Goal: Information Seeking & Learning: Understand process/instructions

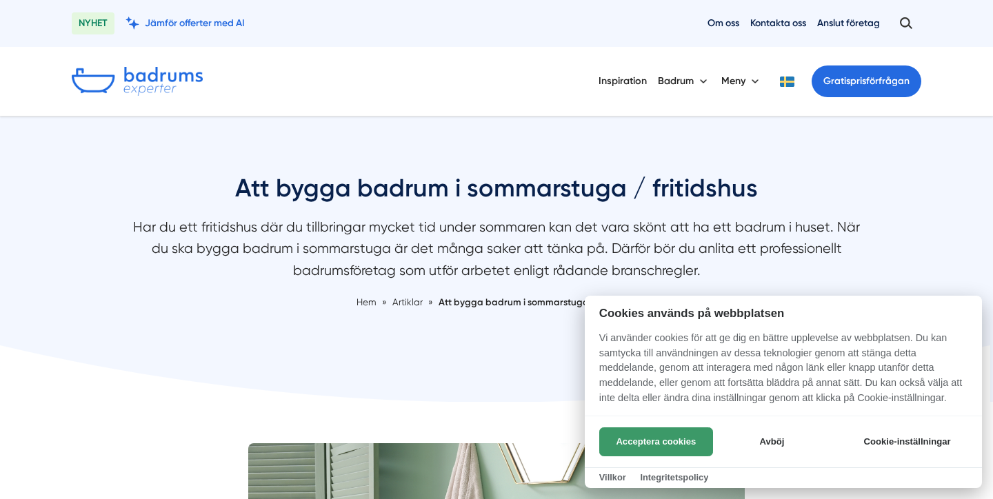
click at [655, 440] on button "Acceptera cookies" at bounding box center [656, 442] width 114 height 29
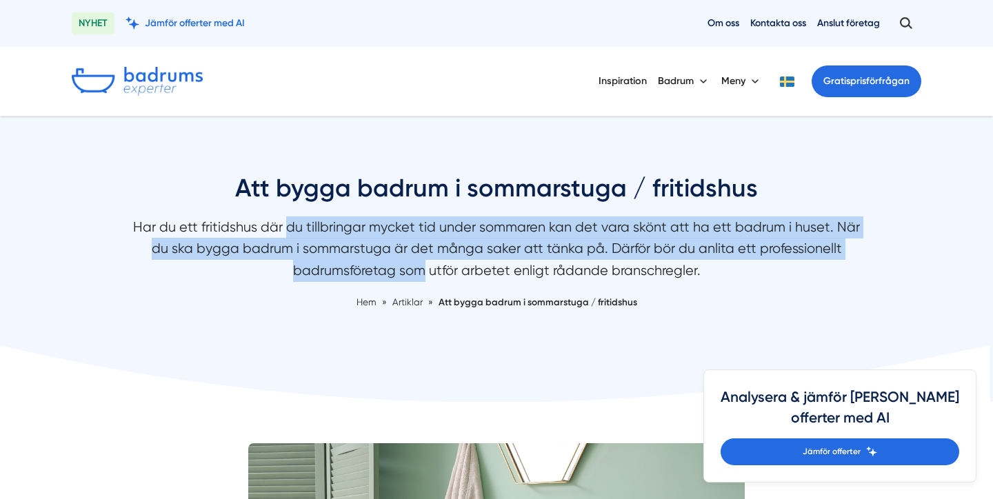
drag, startPoint x: 290, startPoint y: 217, endPoint x: 414, endPoint y: 255, distance: 129.4
click at [417, 256] on p "Har du ett fritidshus där du tillbringar mycket tid under sommaren kan det vara…" at bounding box center [496, 253] width 731 height 72
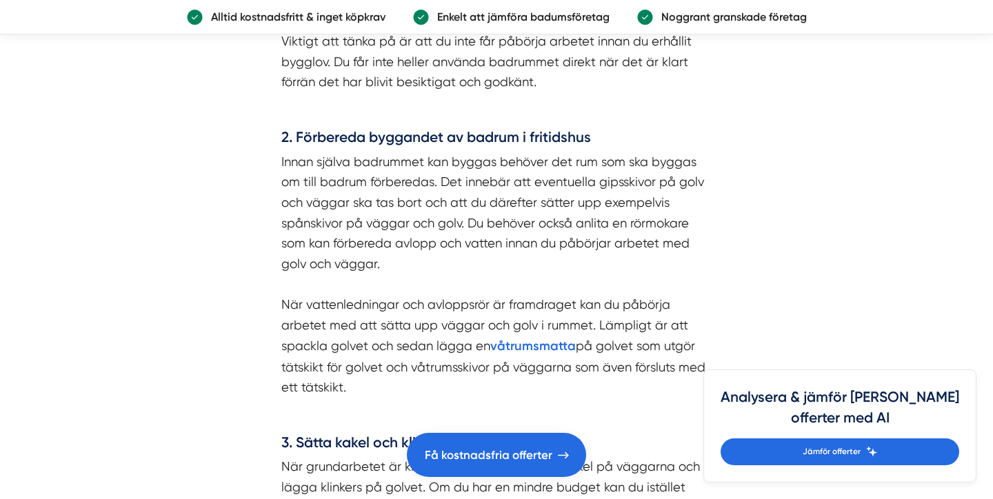
scroll to position [1725, 0]
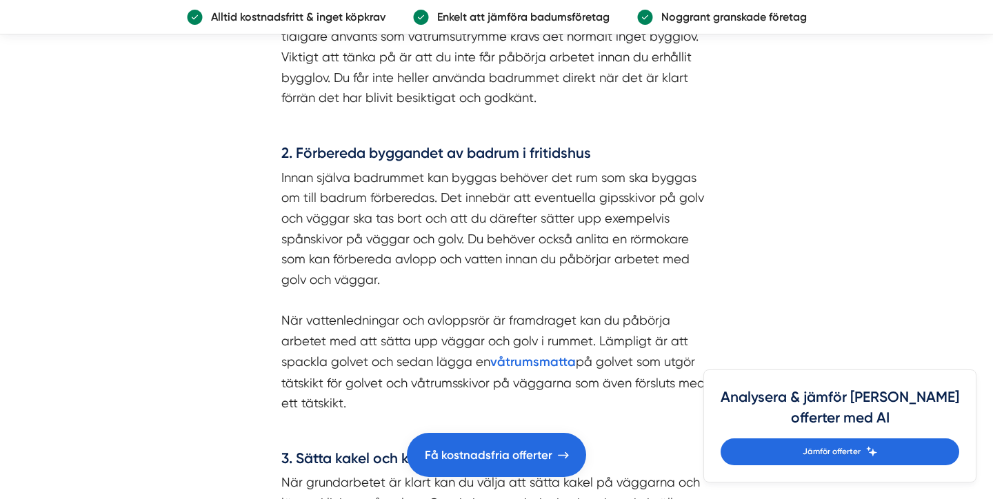
drag, startPoint x: 391, startPoint y: 188, endPoint x: 613, endPoint y: 177, distance: 222.4
click at [616, 108] on p "Om du ska bygga ett helt nytt badrum i sommarstuga på en plats där det tidigare…" at bounding box center [496, 36] width 430 height 143
drag, startPoint x: 323, startPoint y: 213, endPoint x: 391, endPoint y: 201, distance: 69.3
click at [391, 108] on p "Om du ska bygga ett helt nytt badrum i sommarstuga på en plats där det tidigare…" at bounding box center [496, 36] width 430 height 143
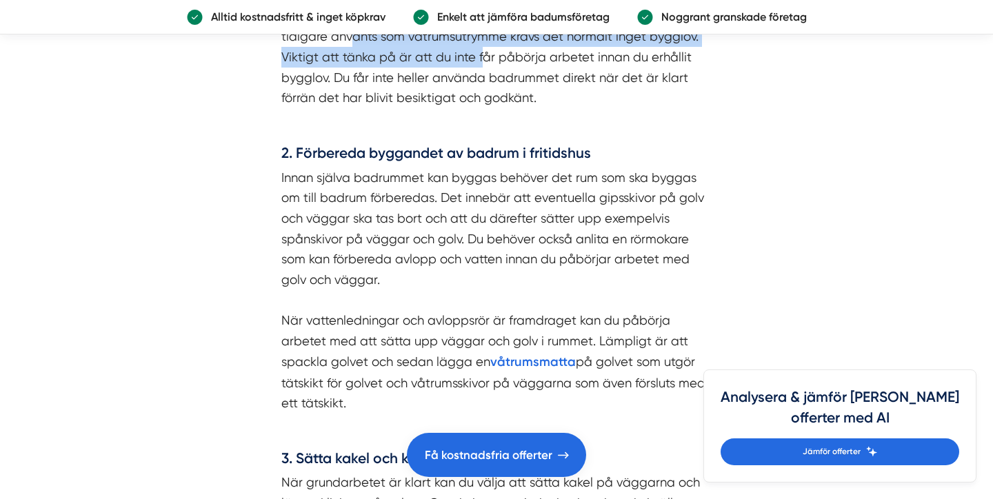
drag, startPoint x: 352, startPoint y: 224, endPoint x: 484, endPoint y: 239, distance: 132.7
click at [484, 108] on p "Om du ska bygga ett helt nytt badrum i sommarstuga på en plats där det tidigare…" at bounding box center [496, 36] width 430 height 143
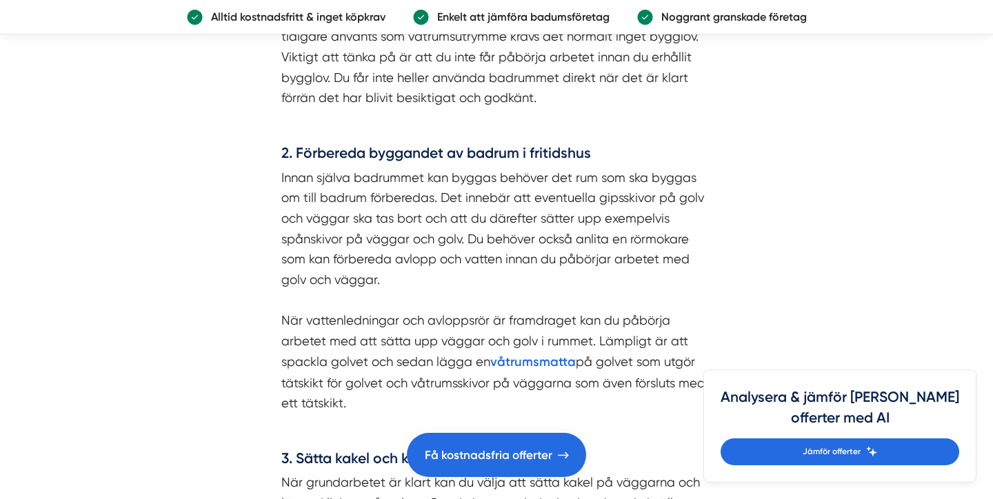
click at [382, 108] on p "Om du ska bygga ett helt nytt badrum i sommarstuga på en plats där det tidigare…" at bounding box center [496, 36] width 430 height 143
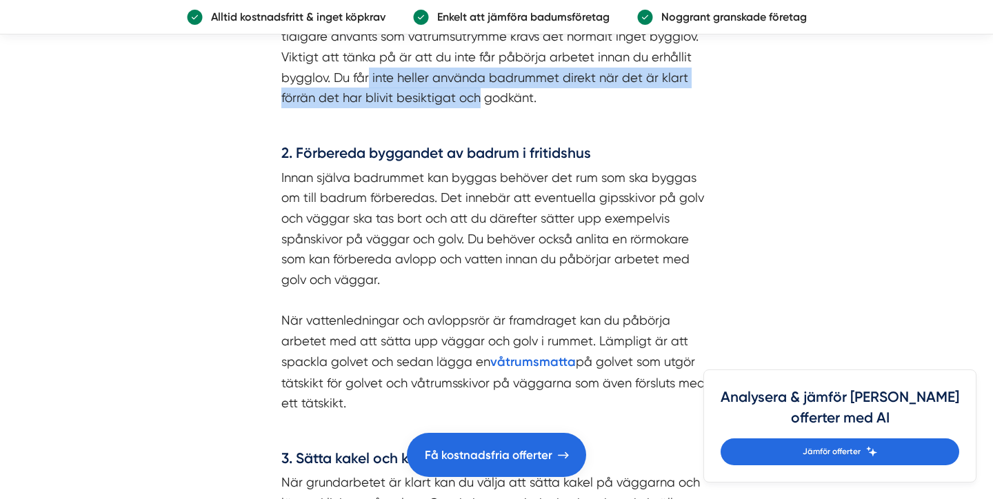
drag, startPoint x: 368, startPoint y: 249, endPoint x: 475, endPoint y: 282, distance: 111.3
click at [476, 108] on p "Om du ska bygga ett helt nytt badrum i sommarstuga på en plats där det tidigare…" at bounding box center [496, 36] width 430 height 143
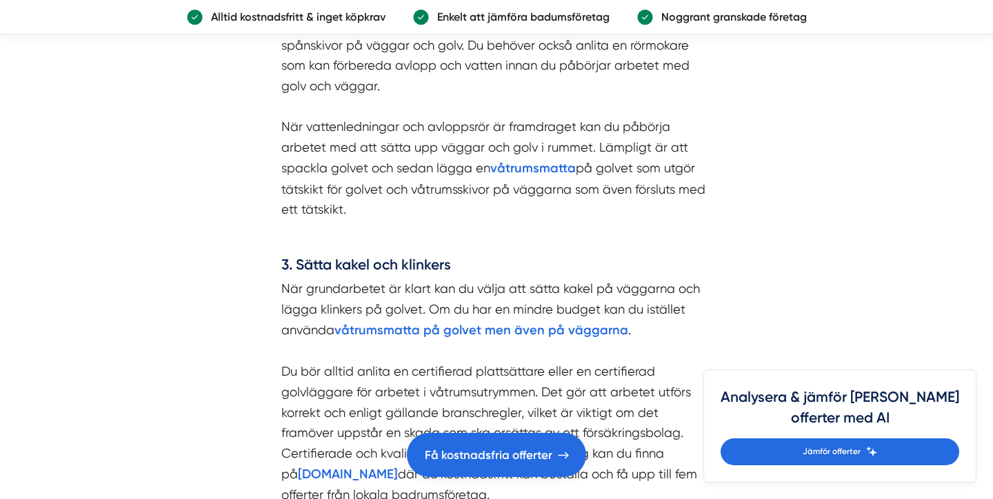
scroll to position [1919, 0]
drag, startPoint x: 370, startPoint y: 172, endPoint x: 511, endPoint y: 206, distance: 145.6
click at [511, 206] on p "Innan själva badrummet kan byggas behöver det rum som ska byggas om till badrum…" at bounding box center [496, 97] width 430 height 246
click at [446, 208] on p "Innan själva badrummet kan byggas behöver det rum som ska byggas om till badrum…" at bounding box center [496, 97] width 430 height 246
drag, startPoint x: 438, startPoint y: 184, endPoint x: 489, endPoint y: 200, distance: 53.5
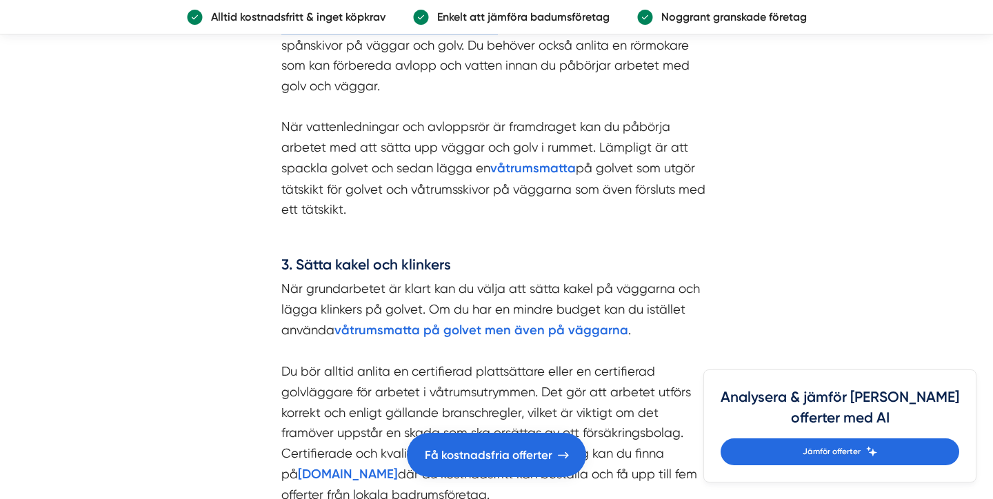
click at [490, 201] on p "Innan själva badrummet kan byggas behöver det rum som ska byggas om till badrum…" at bounding box center [496, 97] width 430 height 246
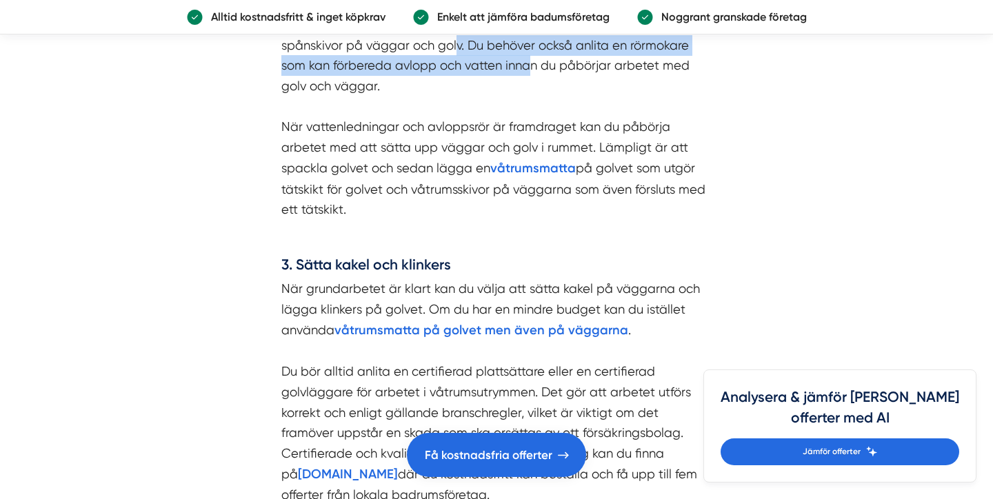
drag, startPoint x: 456, startPoint y: 226, endPoint x: 525, endPoint y: 249, distance: 72.6
click at [527, 220] on p "Innan själva badrummet kan byggas behöver det rum som ska byggas om till badrum…" at bounding box center [496, 97] width 430 height 246
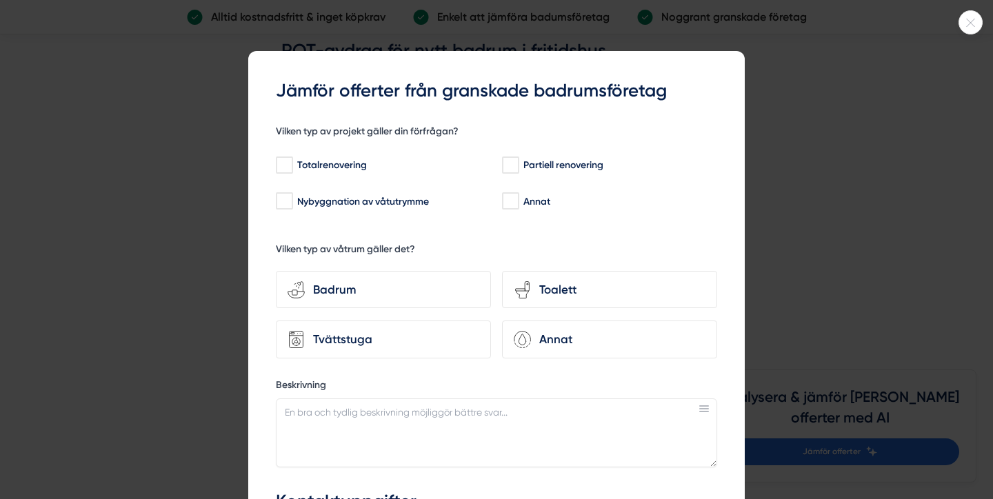
scroll to position [0, 0]
click at [969, 27] on div at bounding box center [971, 22] width 24 height 24
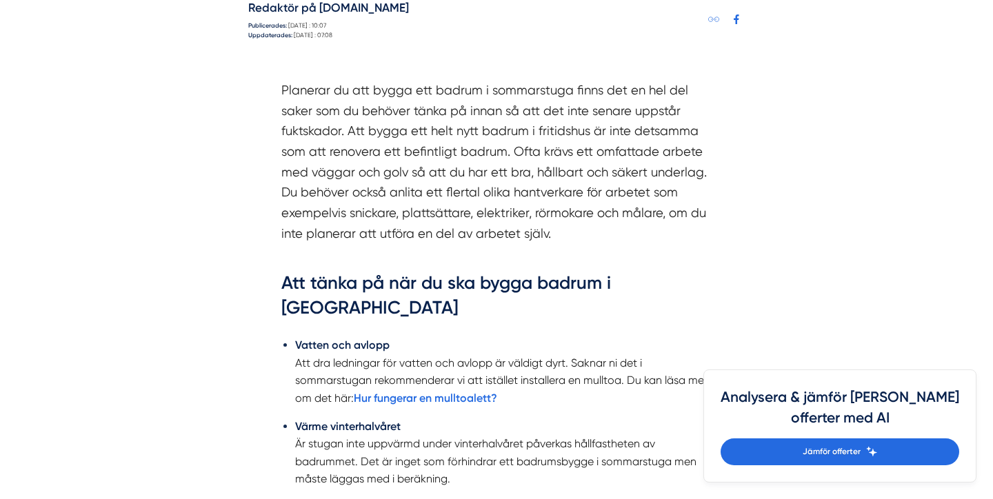
scroll to position [971, 0]
